Goal: Book appointment/travel/reservation

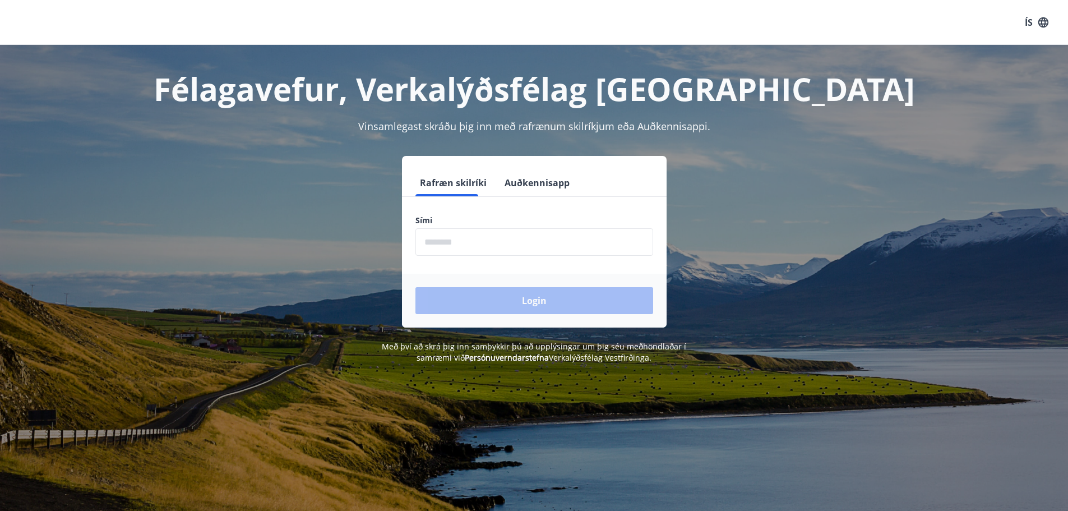
click at [459, 232] on div "Sími ​" at bounding box center [534, 235] width 238 height 41
click at [460, 233] on input "phone" at bounding box center [534, 241] width 238 height 27
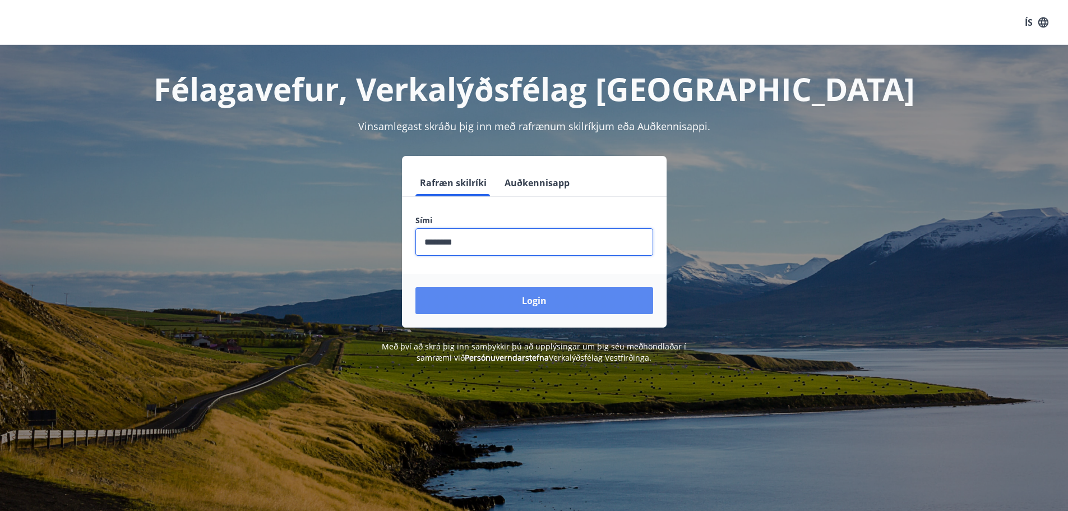
type input "********"
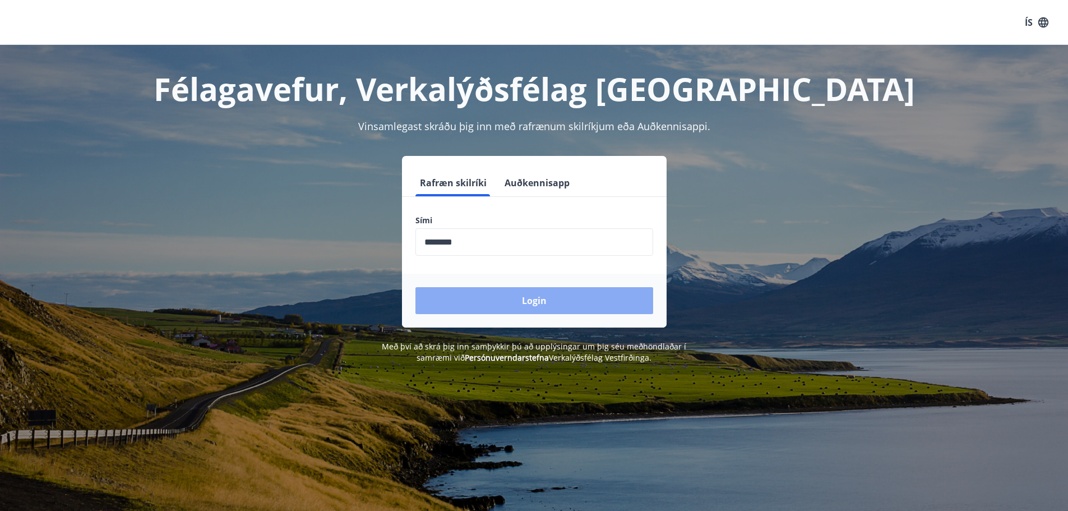
click at [517, 293] on button "Login" at bounding box center [534, 300] width 238 height 27
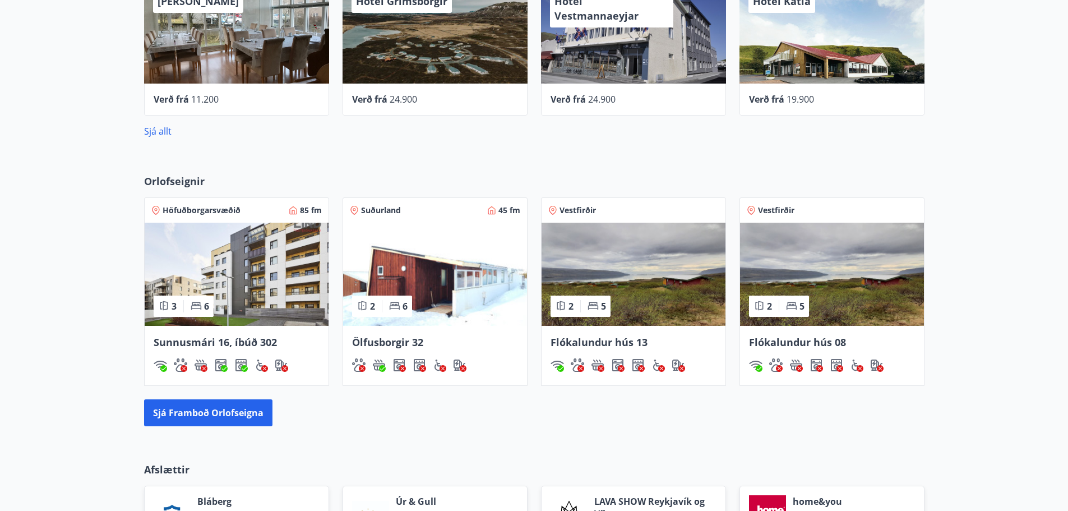
scroll to position [151, 0]
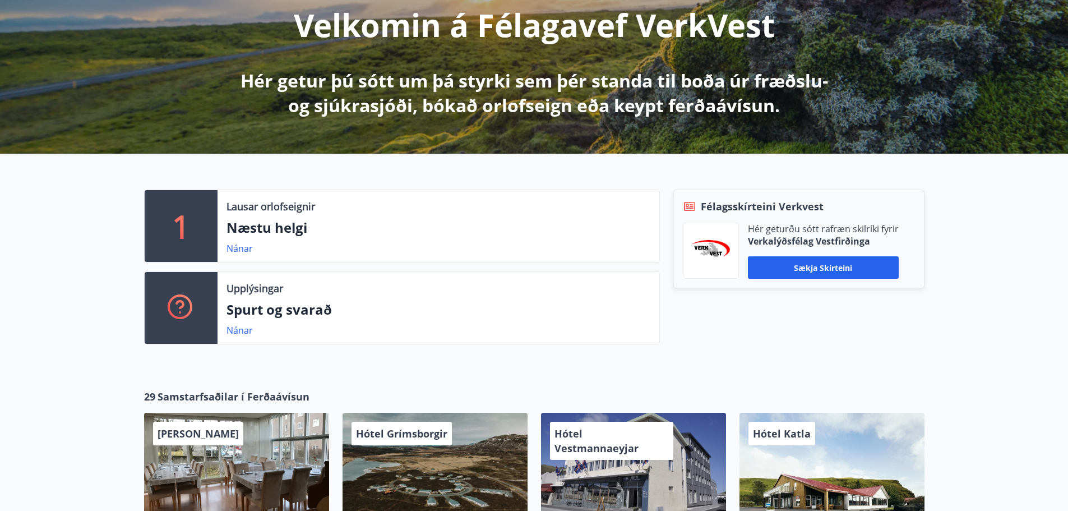
drag, startPoint x: 57, startPoint y: 336, endPoint x: 105, endPoint y: 202, distance: 142.4
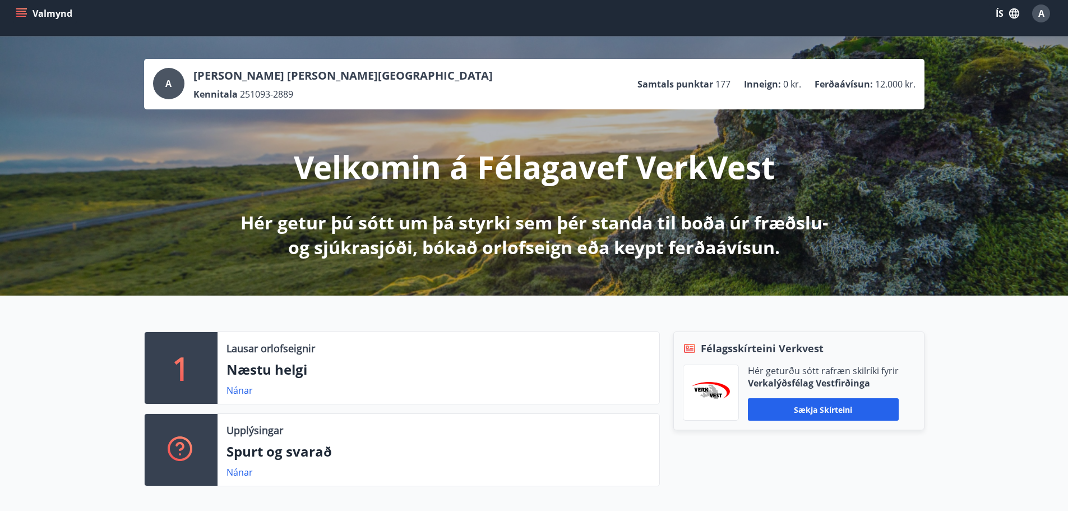
scroll to position [0, 0]
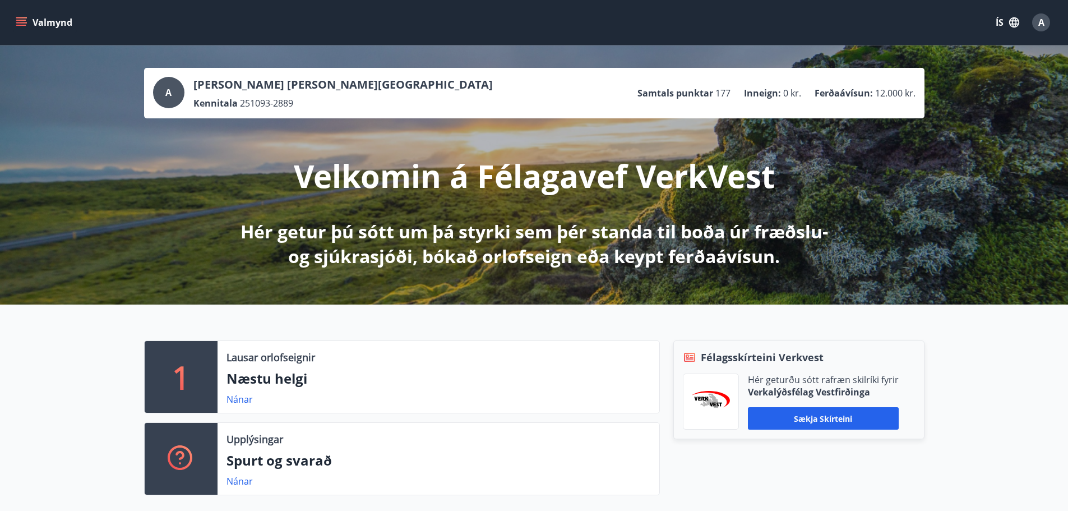
click at [41, 30] on button "Valmynd" at bounding box center [44, 22] width 63 height 20
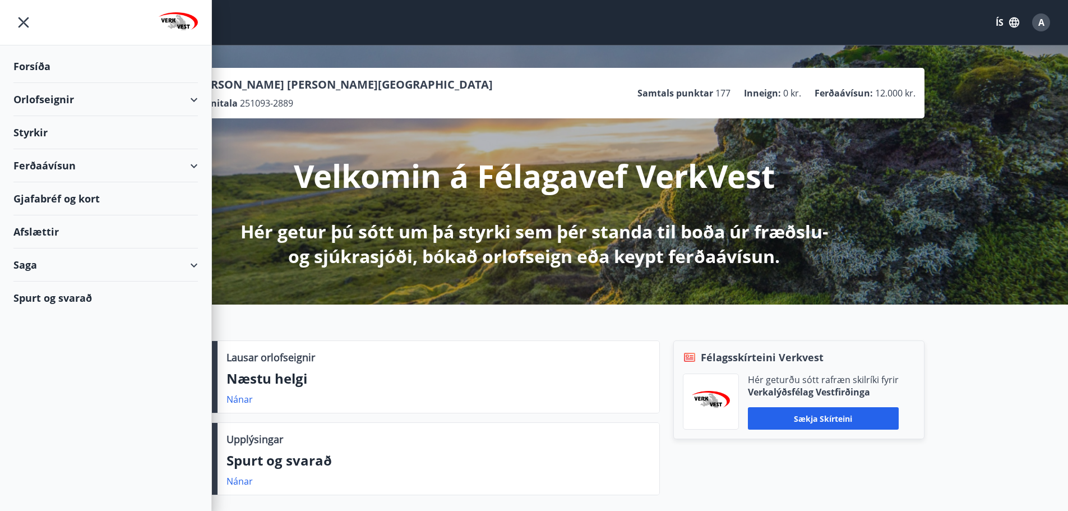
click at [91, 96] on div "Orlofseignir" at bounding box center [105, 99] width 184 height 33
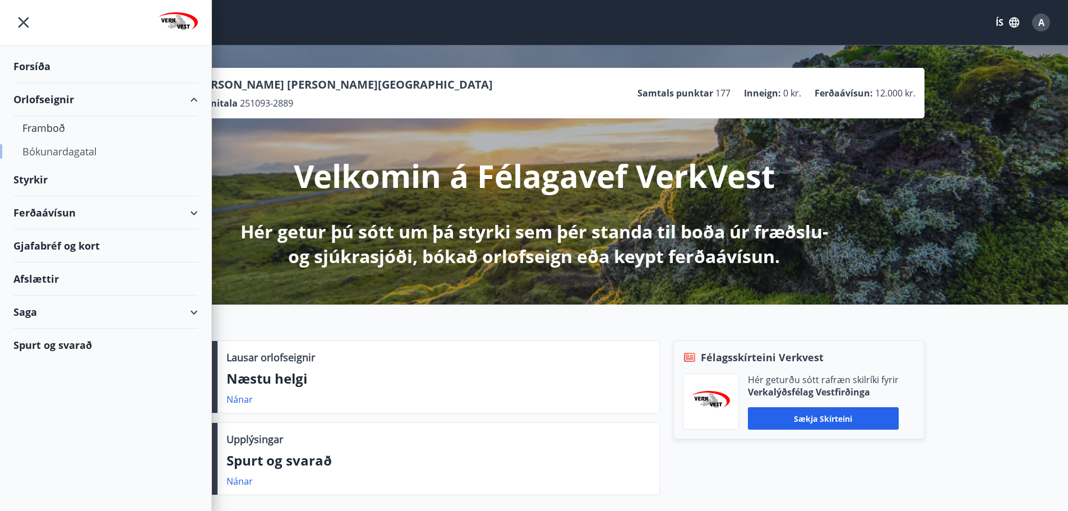
click at [73, 147] on div "Bókunardagatal" at bounding box center [105, 152] width 166 height 24
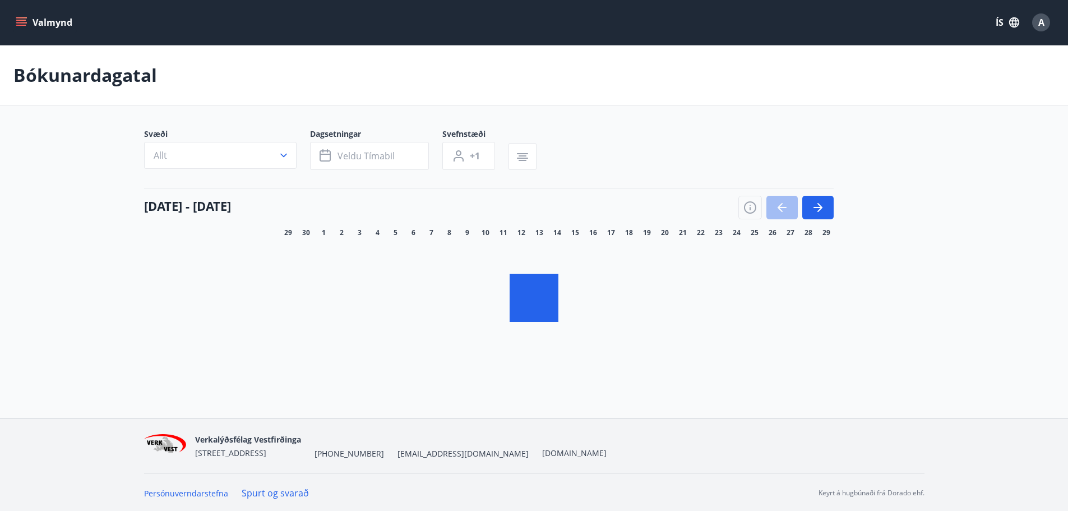
click at [612, 231] on span "17" at bounding box center [611, 232] width 8 height 9
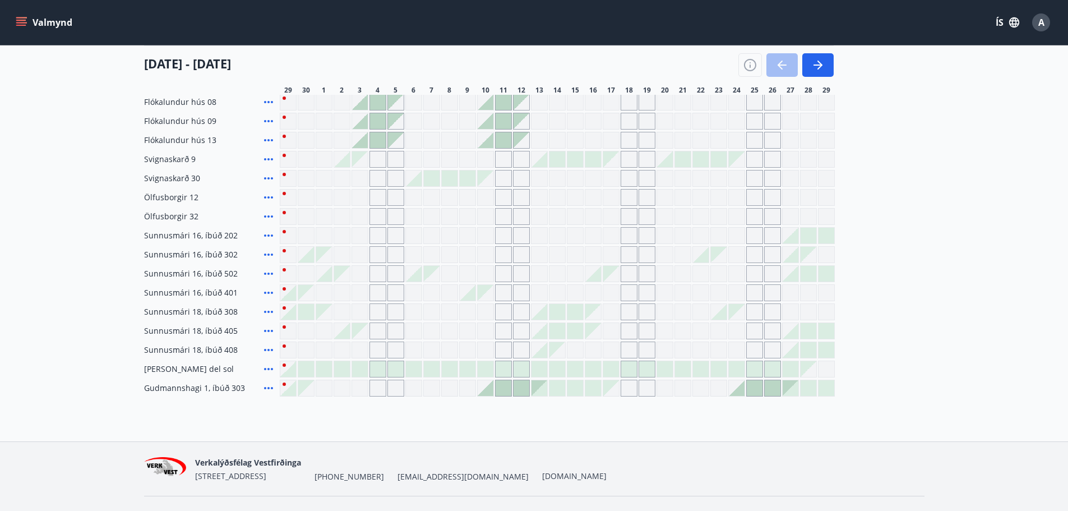
scroll to position [224, 0]
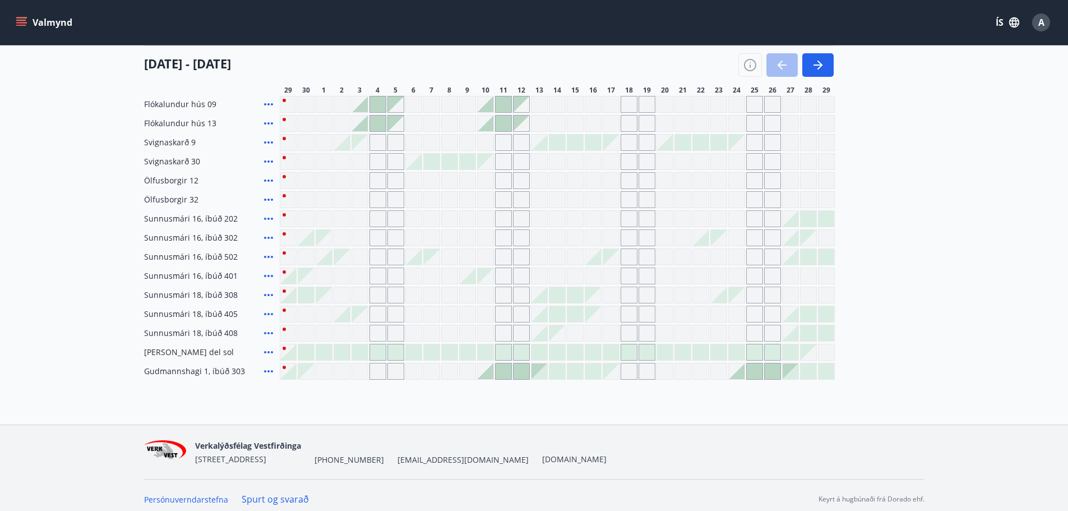
click at [601, 353] on div at bounding box center [557, 352] width 555 height 17
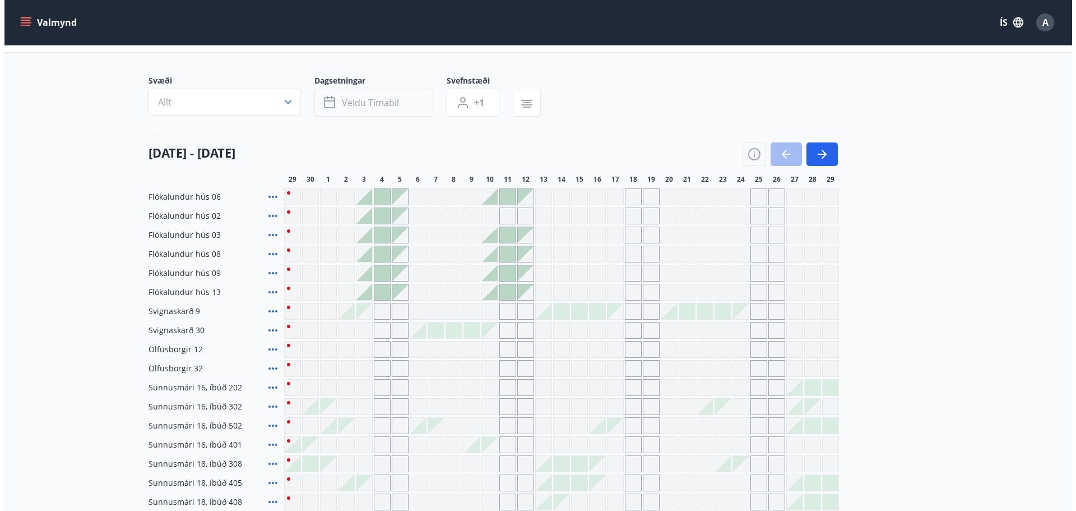
scroll to position [56, 0]
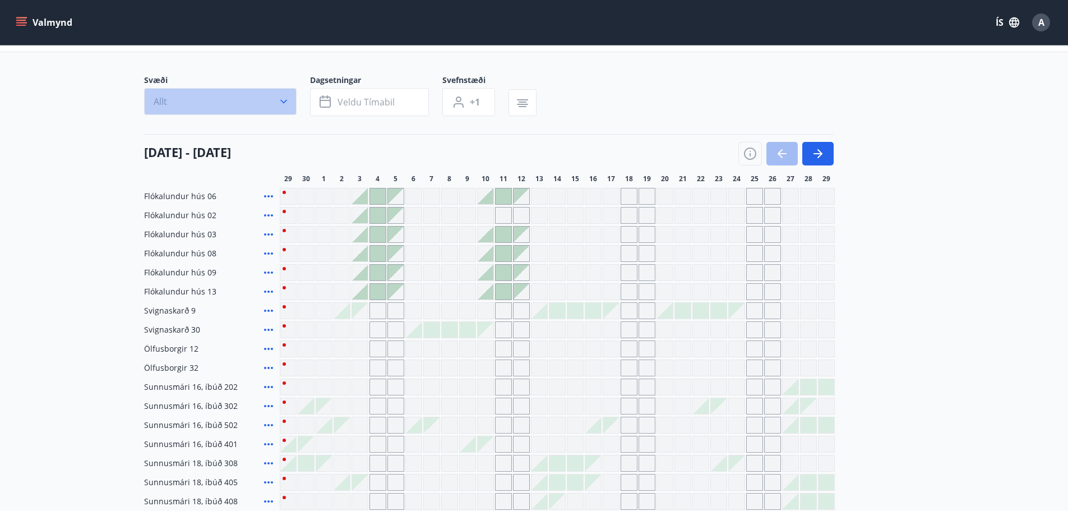
click at [276, 101] on button "Allt" at bounding box center [220, 101] width 152 height 27
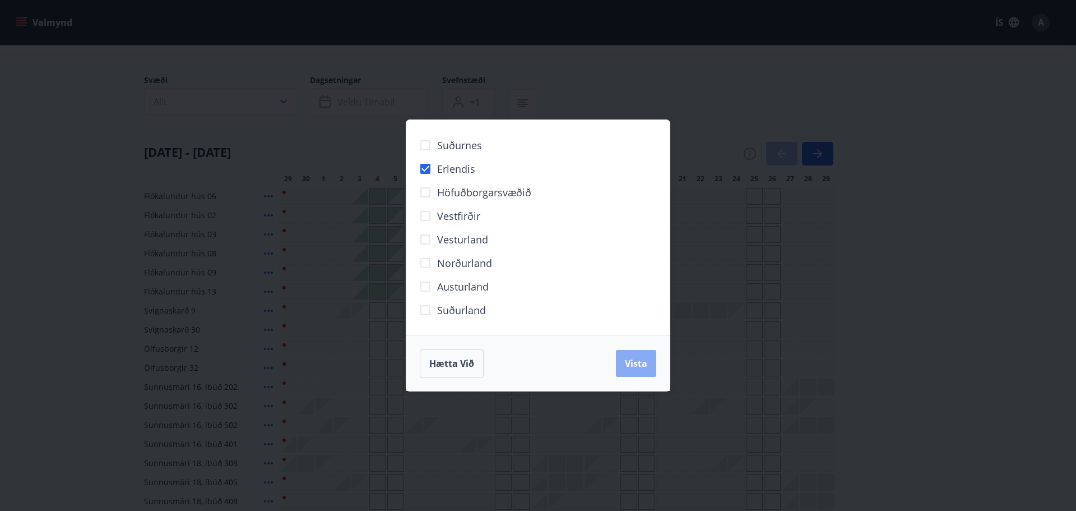
click at [625, 365] on span "Vista" at bounding box center [636, 363] width 22 height 12
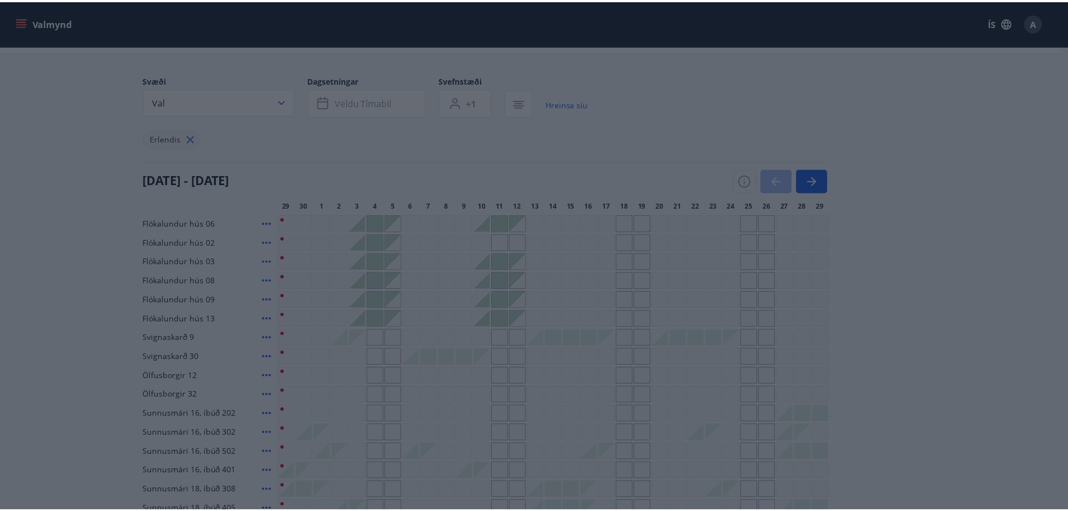
scroll to position [2, 0]
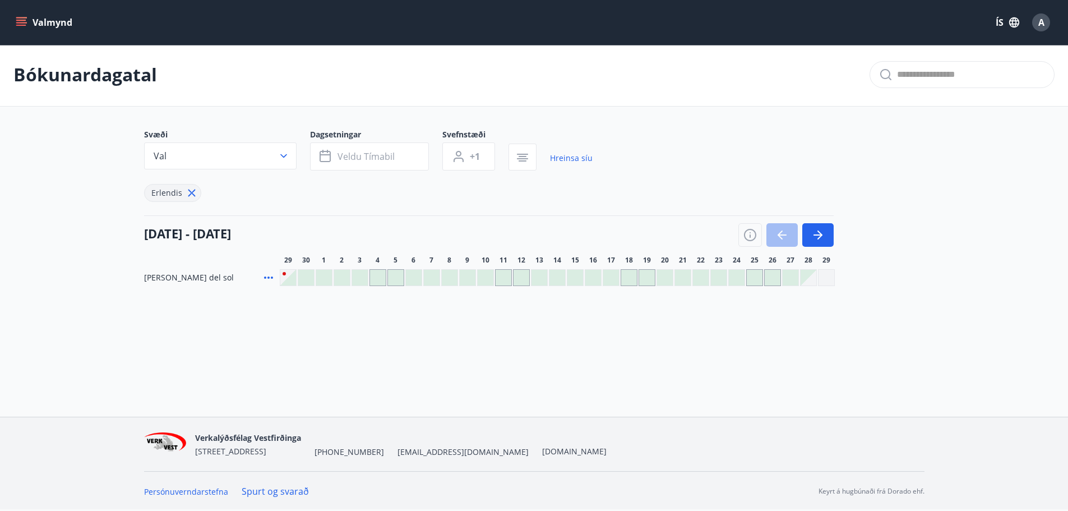
click at [610, 280] on div at bounding box center [611, 278] width 16 height 16
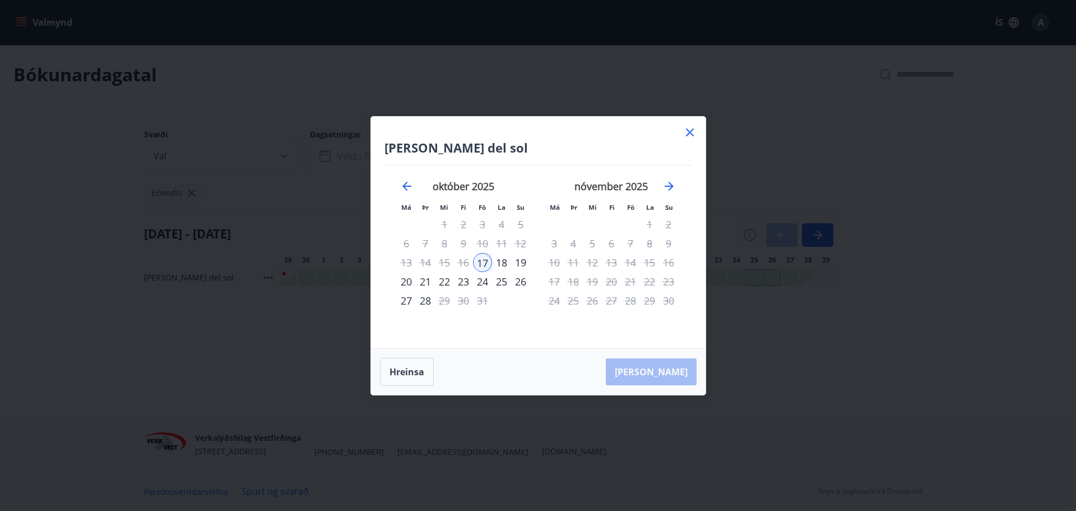
click at [487, 280] on div "24" at bounding box center [482, 281] width 19 height 19
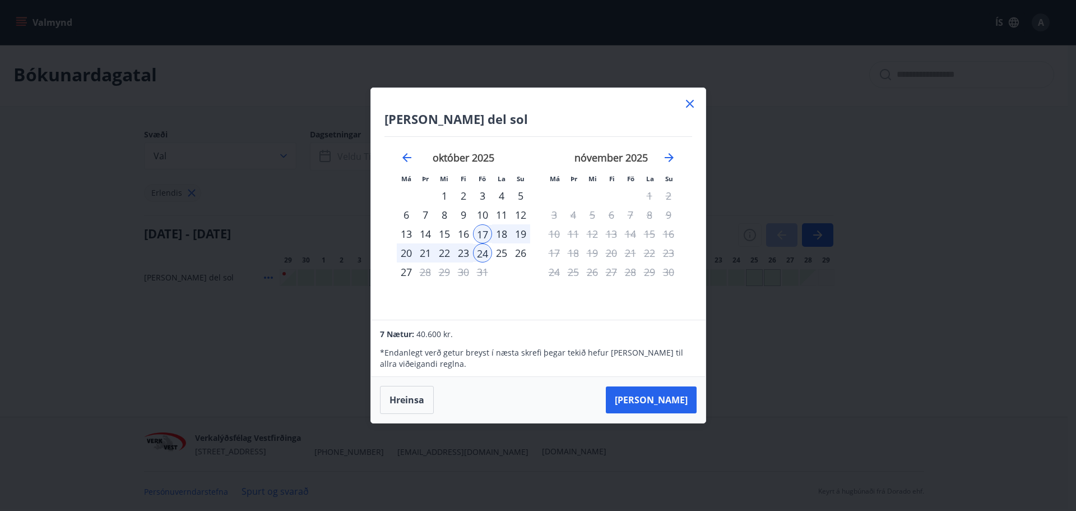
click at [688, 104] on icon at bounding box center [689, 103] width 13 height 13
